Goal: Information Seeking & Learning: Understand process/instructions

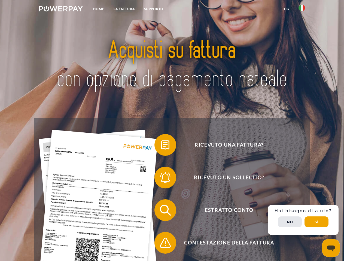
click at [61, 10] on img at bounding box center [61, 8] width 44 height 5
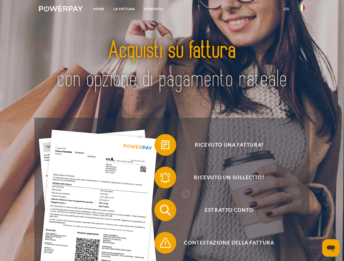
click at [302, 10] on img at bounding box center [301, 8] width 7 height 7
click at [286, 9] on link "CG" at bounding box center [286, 9] width 14 height 10
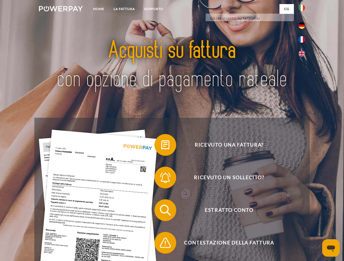
click at [161, 146] on span at bounding box center [156, 144] width 27 height 27
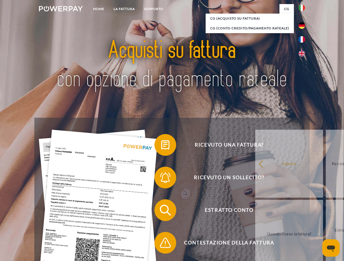
click at [161, 179] on div "Ricevuto una fattura? Ricevuto un sollecito? Estratto conto indietro" at bounding box center [171, 227] width 275 height 218
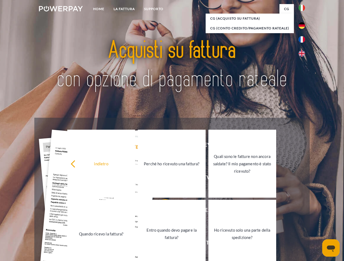
click at [161, 211] on link "Entro quando devo pagare la fattura?" at bounding box center [172, 234] width 68 height 68
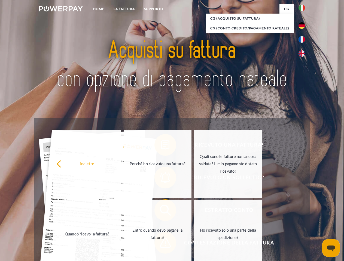
click at [161, 244] on div "Ricevuto una fattura? Ricevuto un sollecito? Estratto conto indietro" at bounding box center [171, 227] width 275 height 218
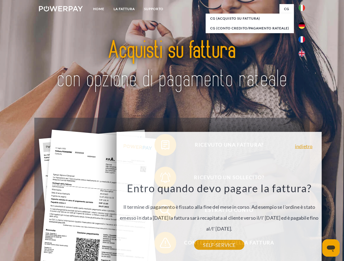
click at [303, 220] on div "Ricevuto una fattura? Ricevuto un sollecito? Estratto conto indietro" at bounding box center [171, 227] width 275 height 218
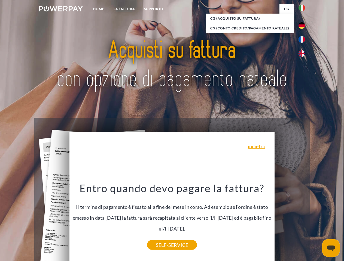
click at [290, 221] on span "Estratto conto" at bounding box center [228, 210] width 133 height 22
click at [316, 222] on header "Home LA FATTURA [GEOGRAPHIC_DATA]" at bounding box center [172, 188] width 344 height 376
